Goal: Transaction & Acquisition: Purchase product/service

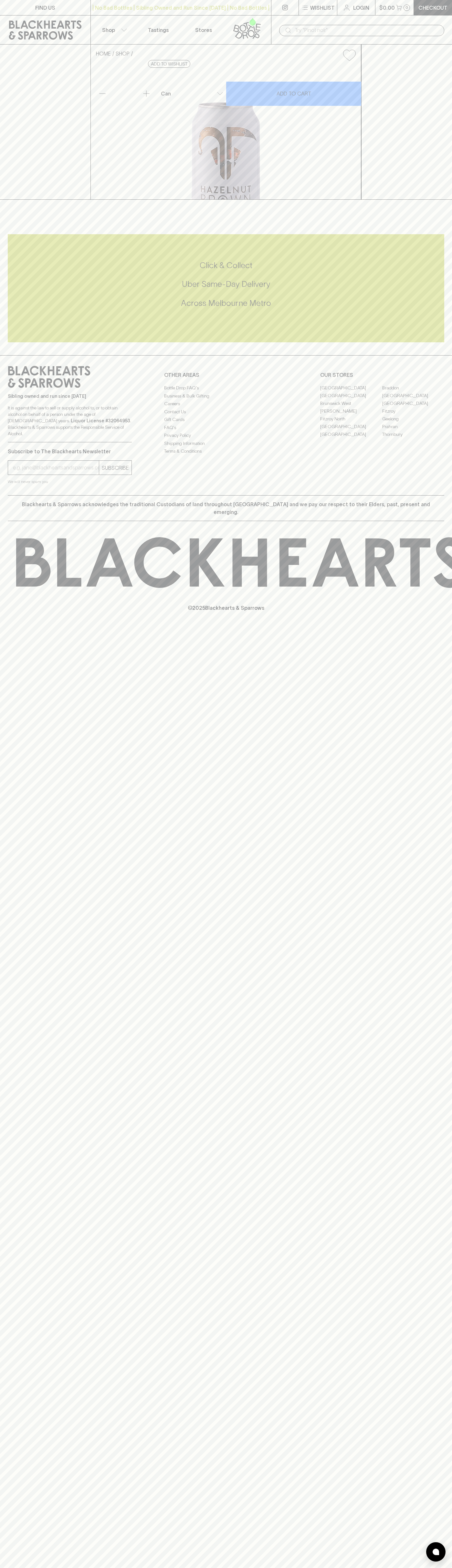
click at [30, 19] on link at bounding box center [45, 30] width 90 height 29
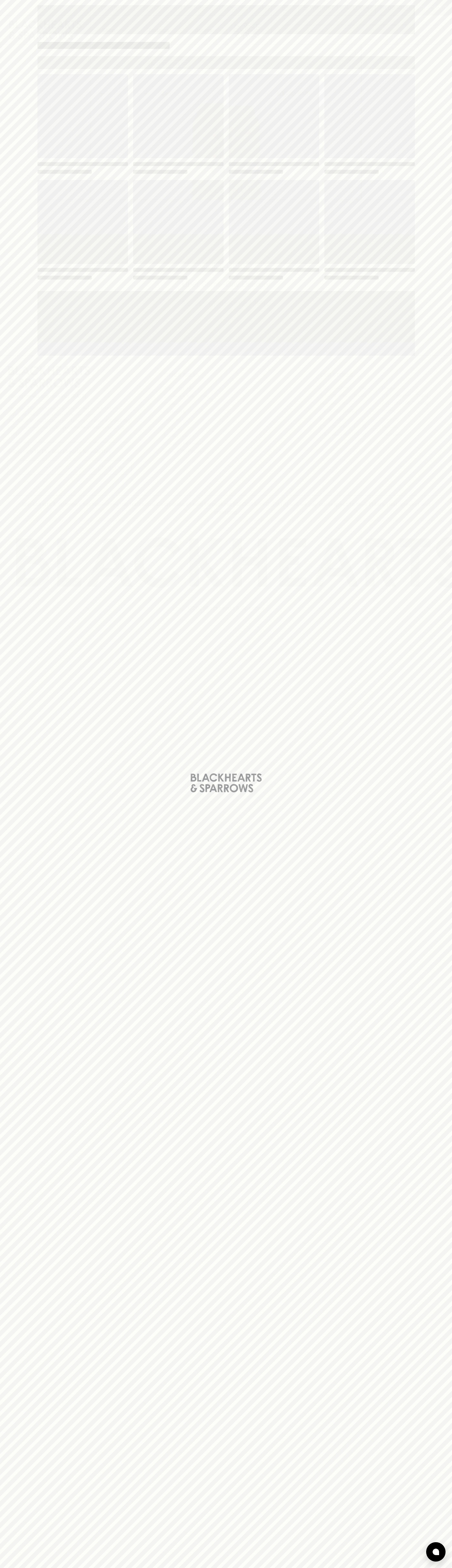
click at [428, 278] on div "Loading" at bounding box center [226, 784] width 452 height 1568
click at [150, 1567] on html "FIND US | No Bad Bottles | Sibling Owned and Run Since [DATE] | No Bad Bottles …" at bounding box center [226, 784] width 452 height 1568
click at [7, 653] on div "Loading" at bounding box center [226, 784] width 452 height 1568
